Goal: Information Seeking & Learning: Check status

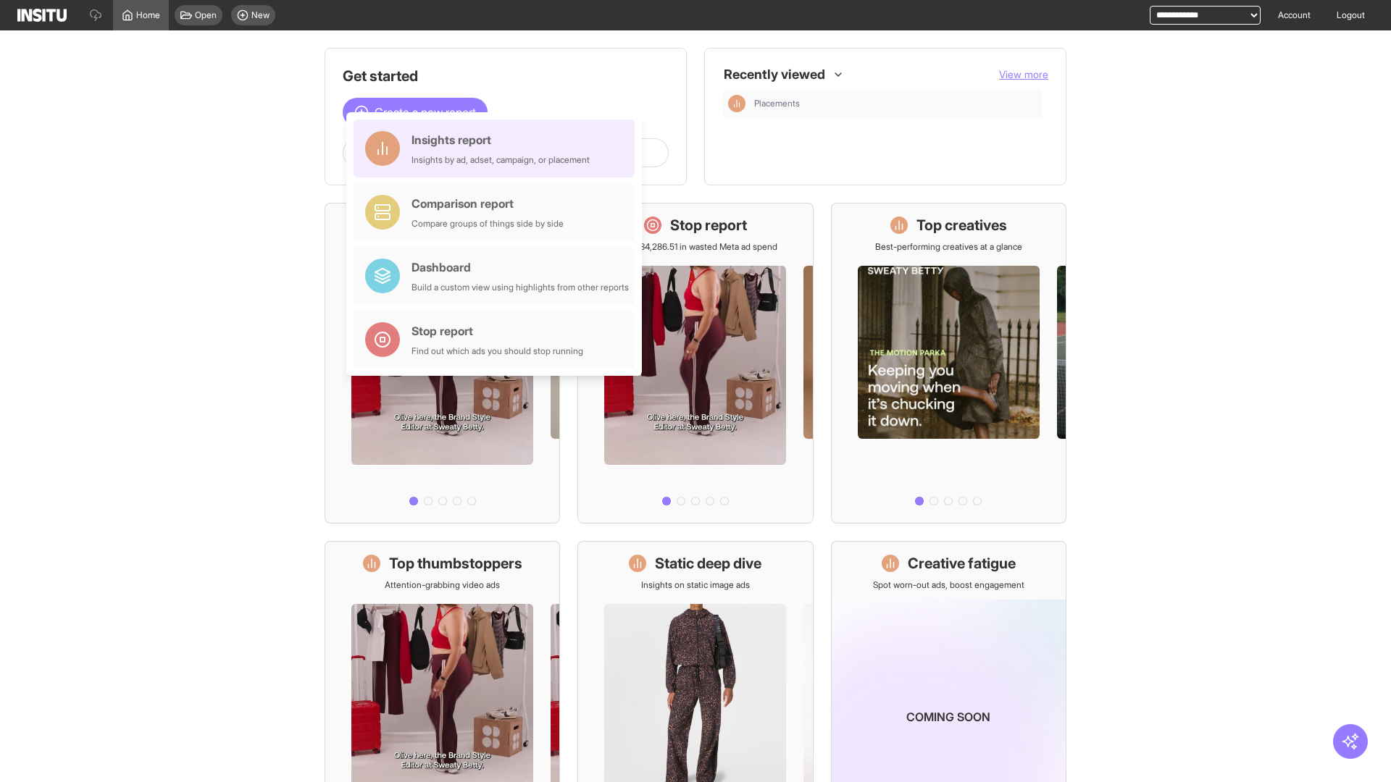
click at [498, 149] on div "Insights report Insights by ad, adset, campaign, or placement" at bounding box center [501, 148] width 178 height 35
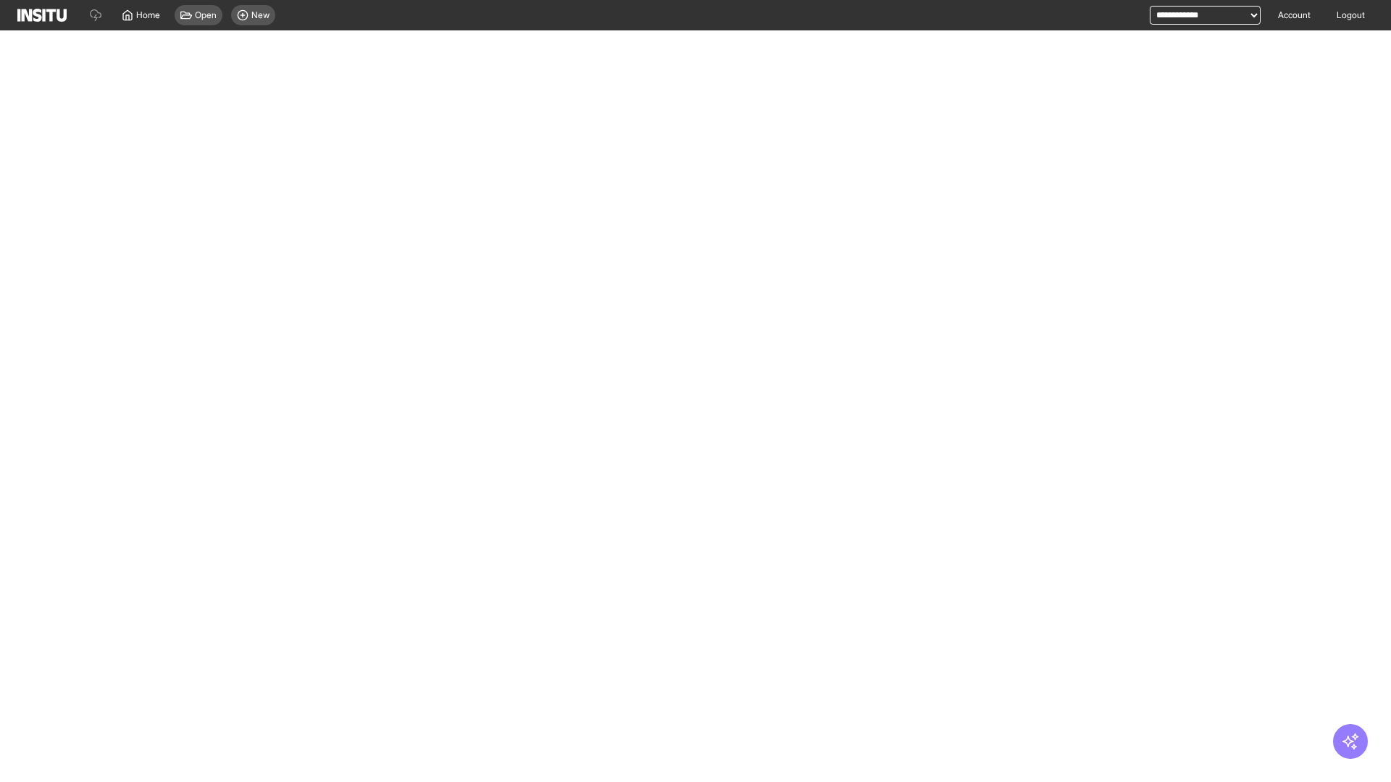
select select "**"
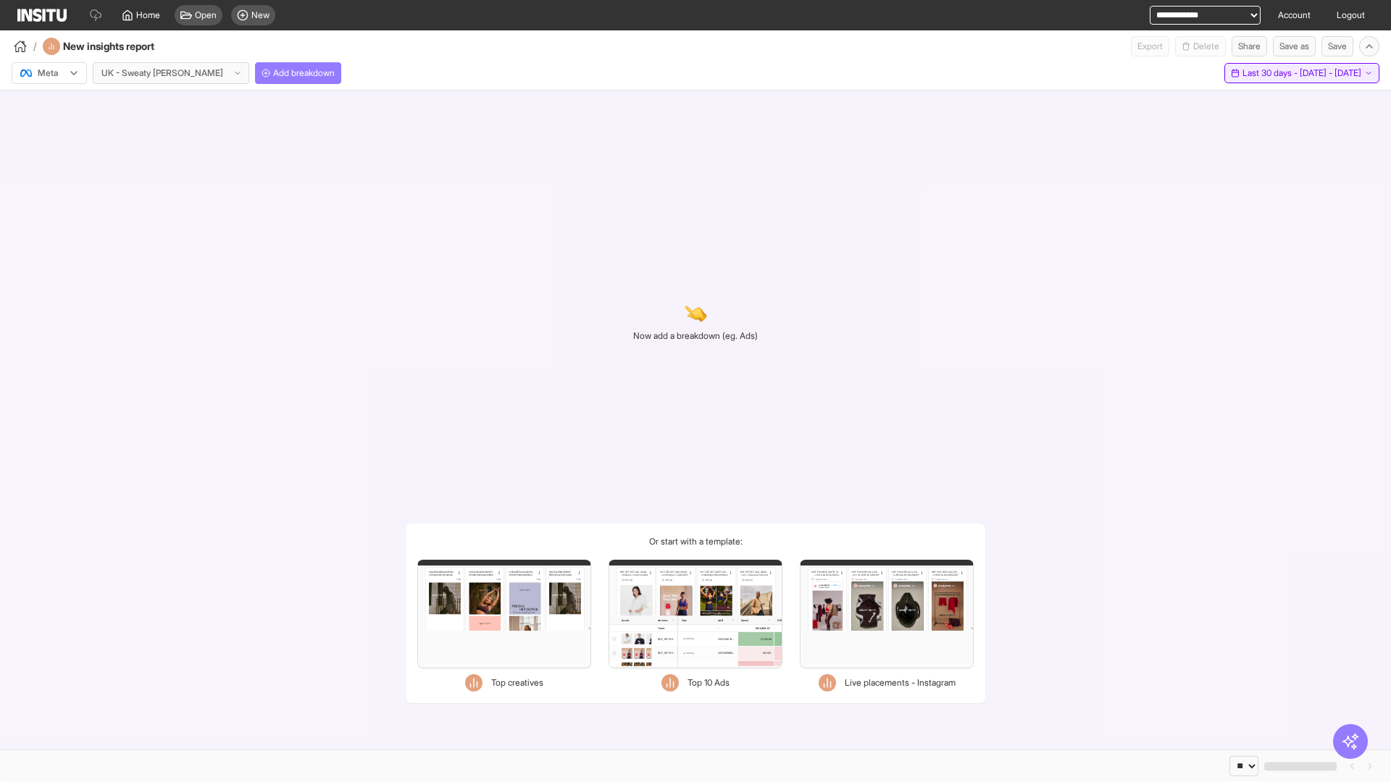
click at [1281, 73] on span "Last 30 days - [DATE] - [DATE]" at bounding box center [1302, 73] width 119 height 12
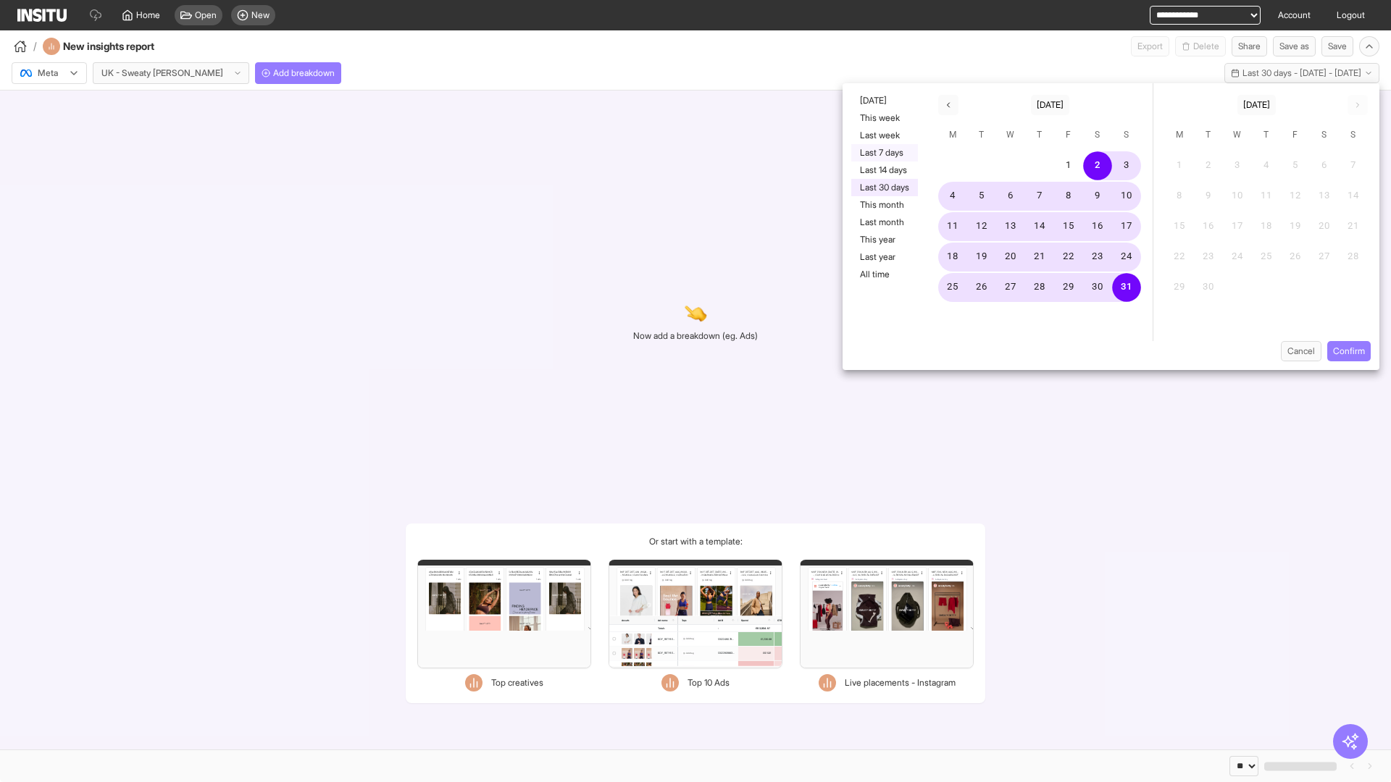
click at [883, 153] on button "Last 7 days" at bounding box center [884, 152] width 67 height 17
